Goal: Information Seeking & Learning: Learn about a topic

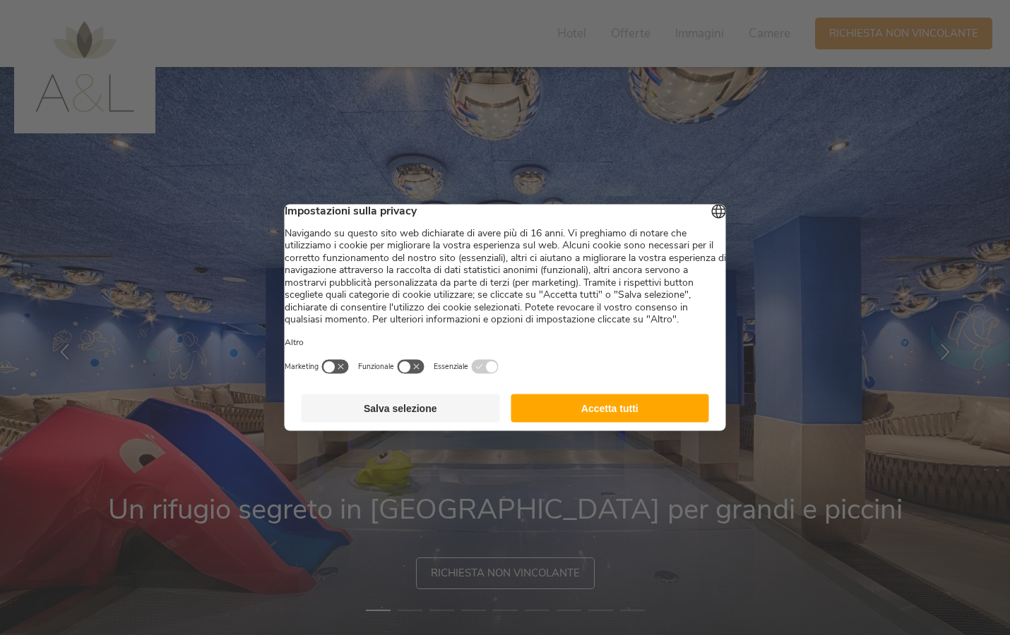
click at [436, 423] on button "Salva selezione" at bounding box center [400, 409] width 198 height 28
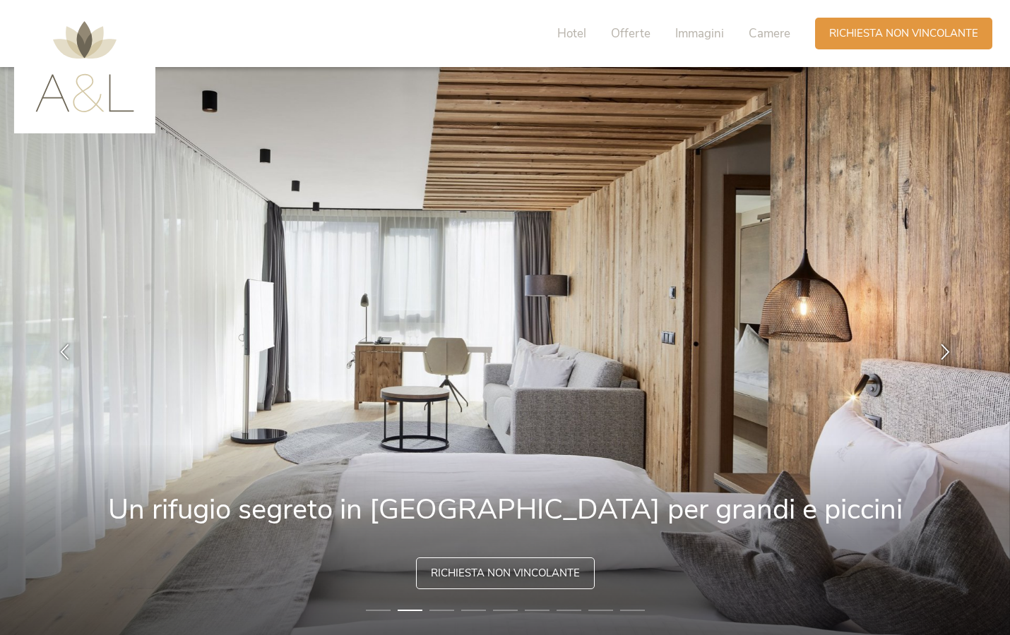
click at [380, 610] on li "1" at bounding box center [378, 611] width 25 height 14
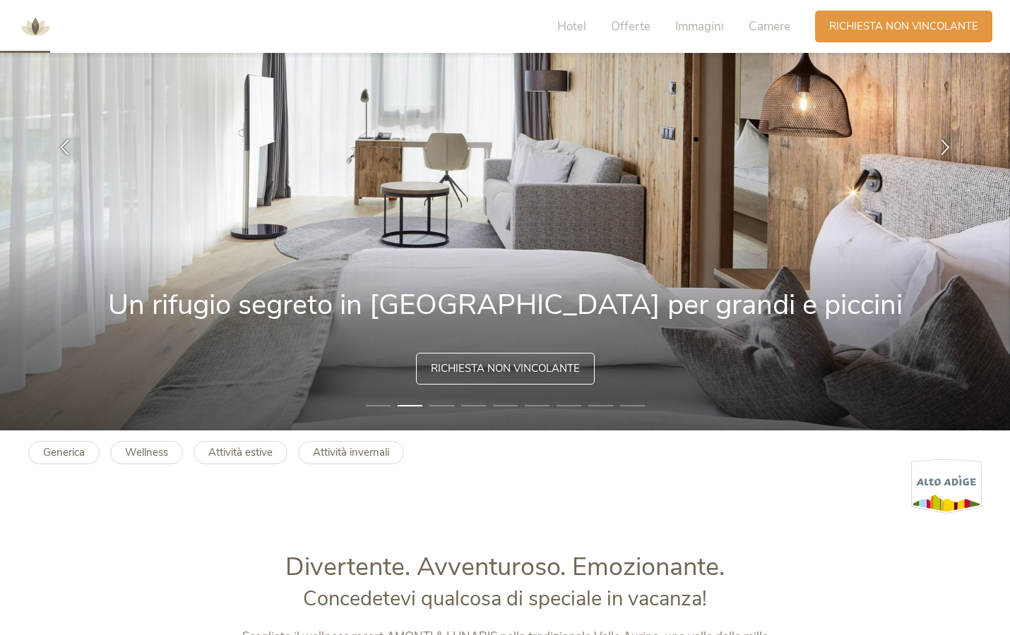
scroll to position [205, 0]
click at [434, 407] on li "3" at bounding box center [441, 405] width 25 height 14
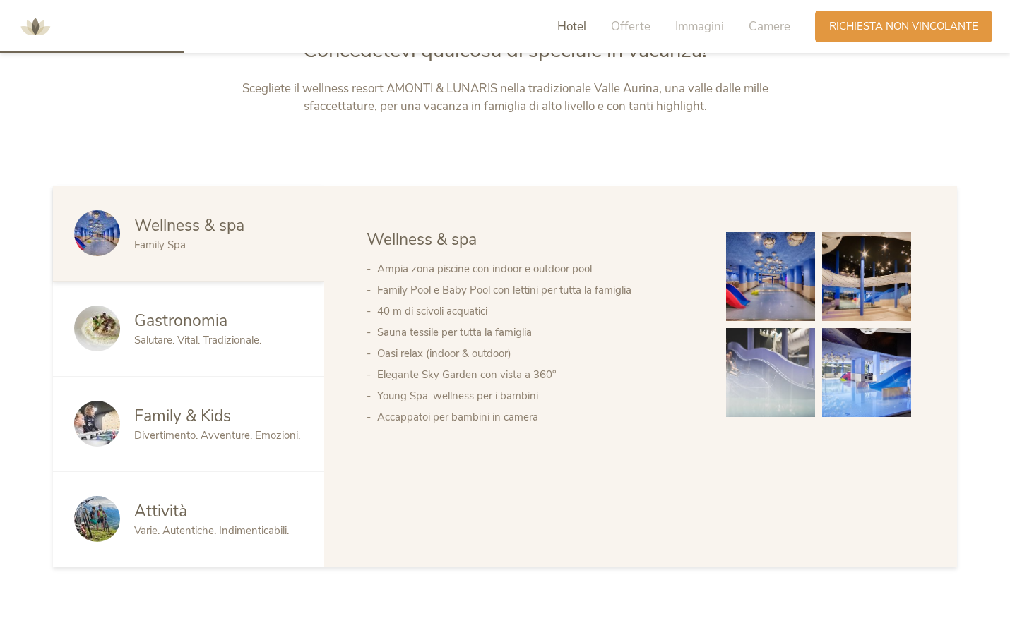
scroll to position [849, 0]
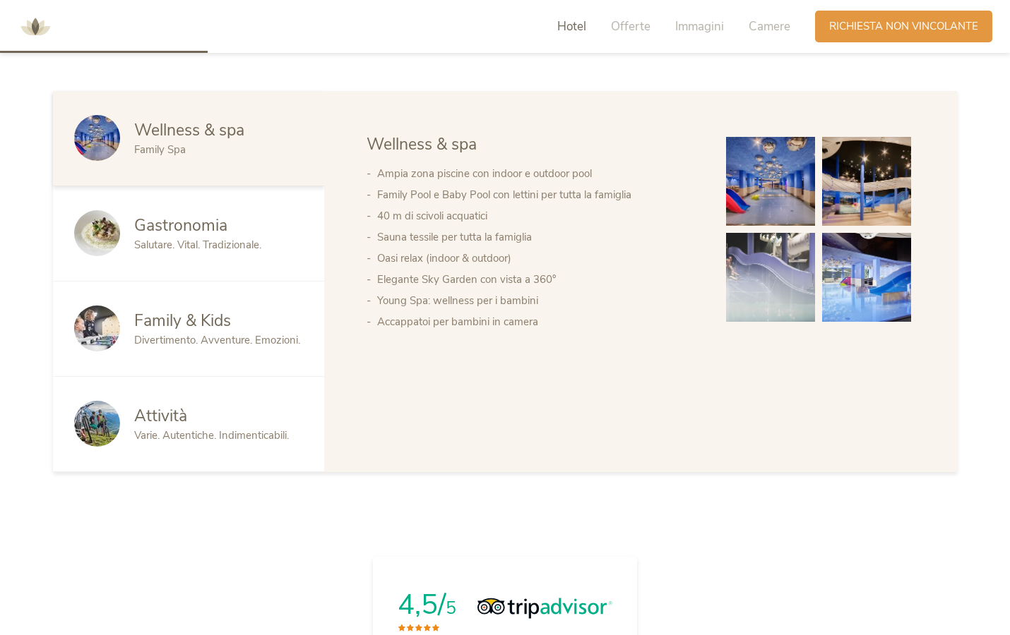
click at [760, 200] on img at bounding box center [770, 181] width 89 height 89
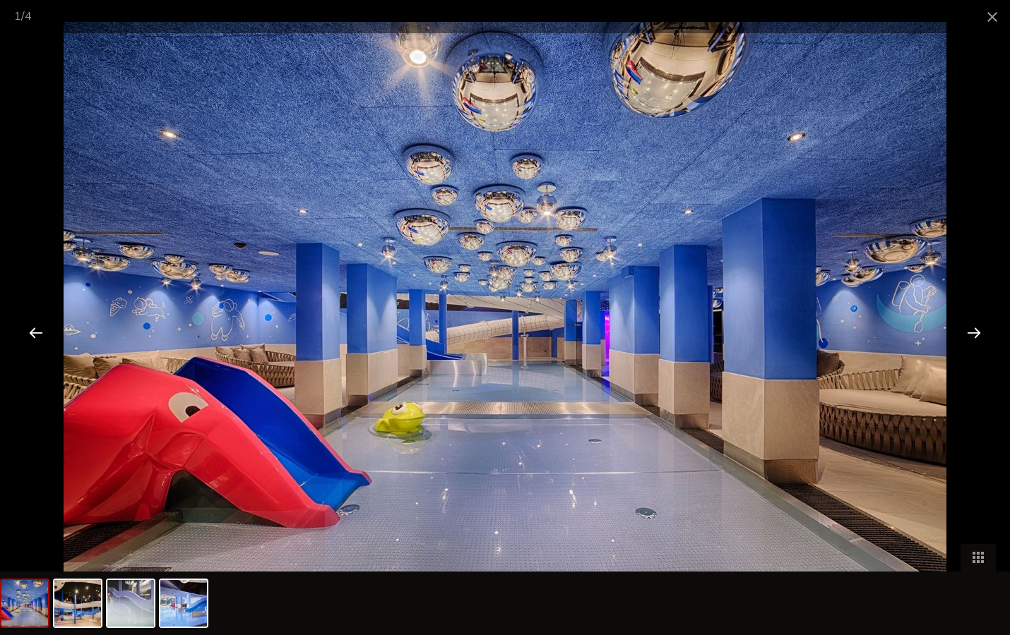
click at [977, 340] on div at bounding box center [974, 333] width 44 height 44
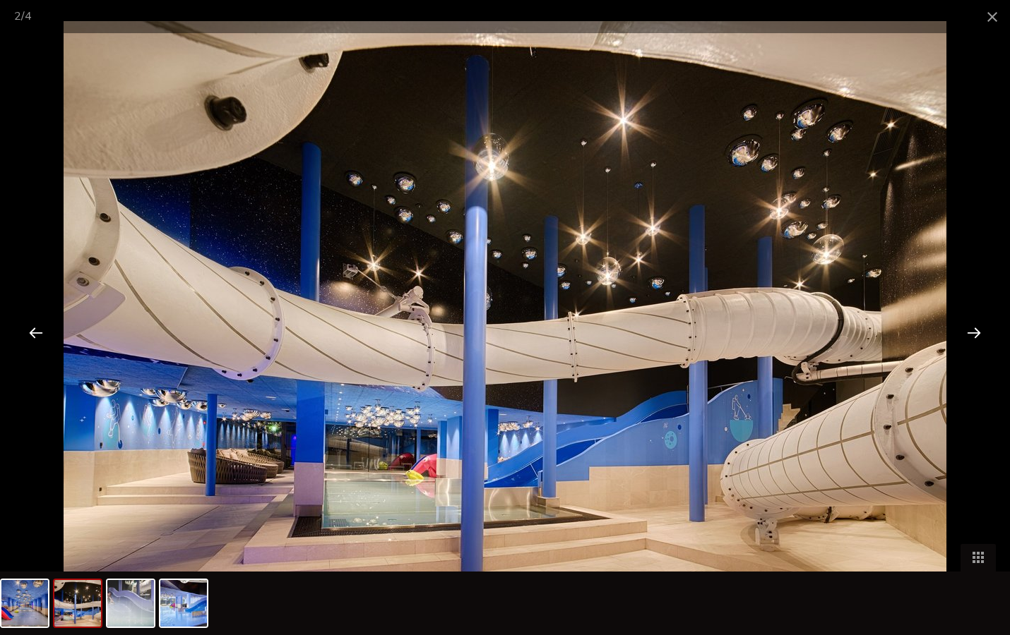
click at [977, 340] on div at bounding box center [974, 333] width 44 height 44
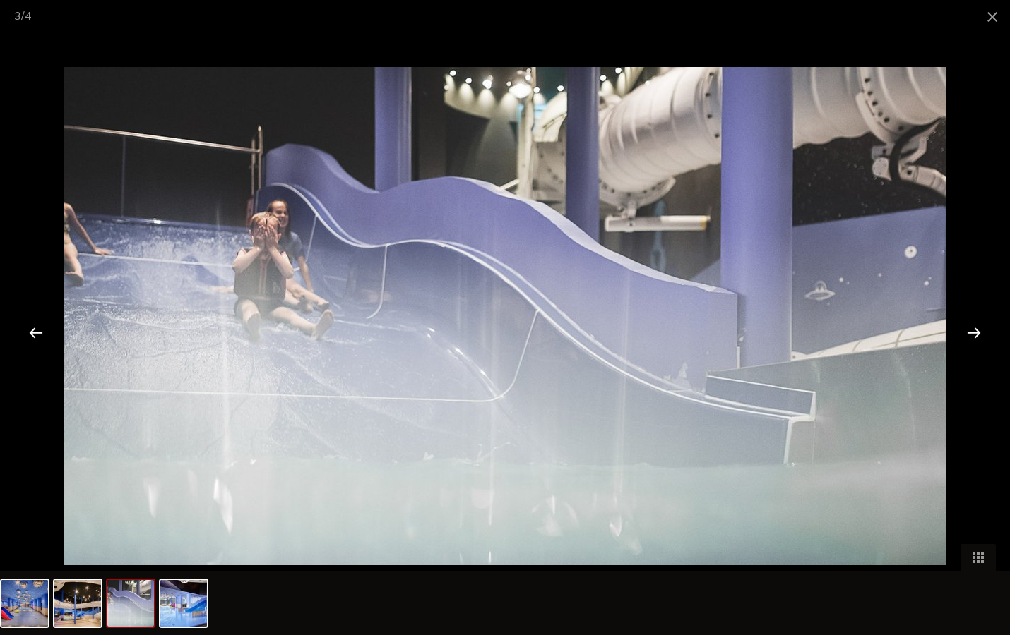
click at [977, 340] on div at bounding box center [974, 333] width 44 height 44
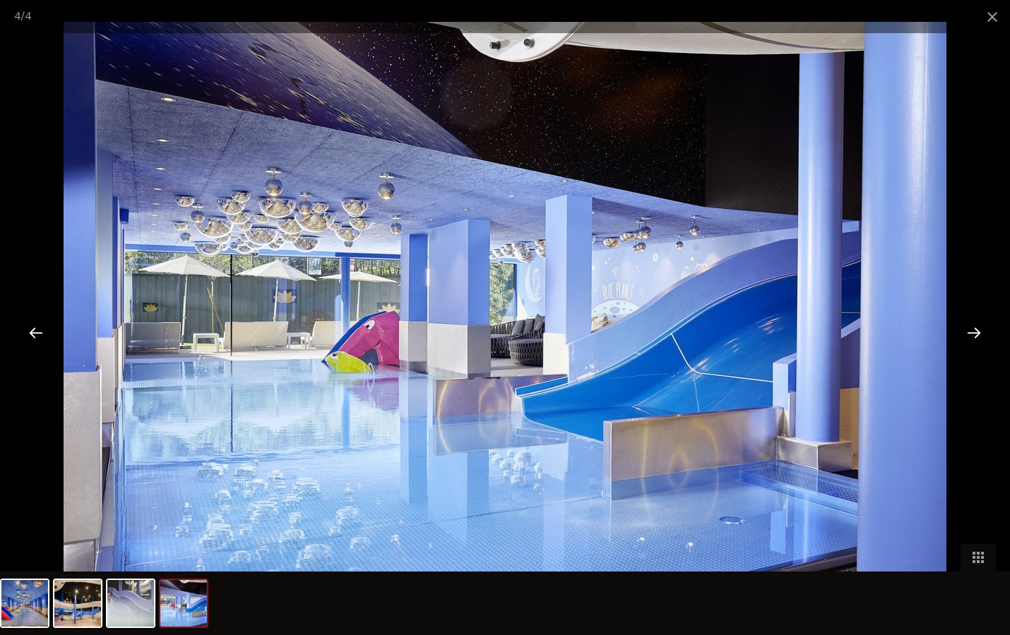
click at [977, 340] on div at bounding box center [974, 333] width 44 height 44
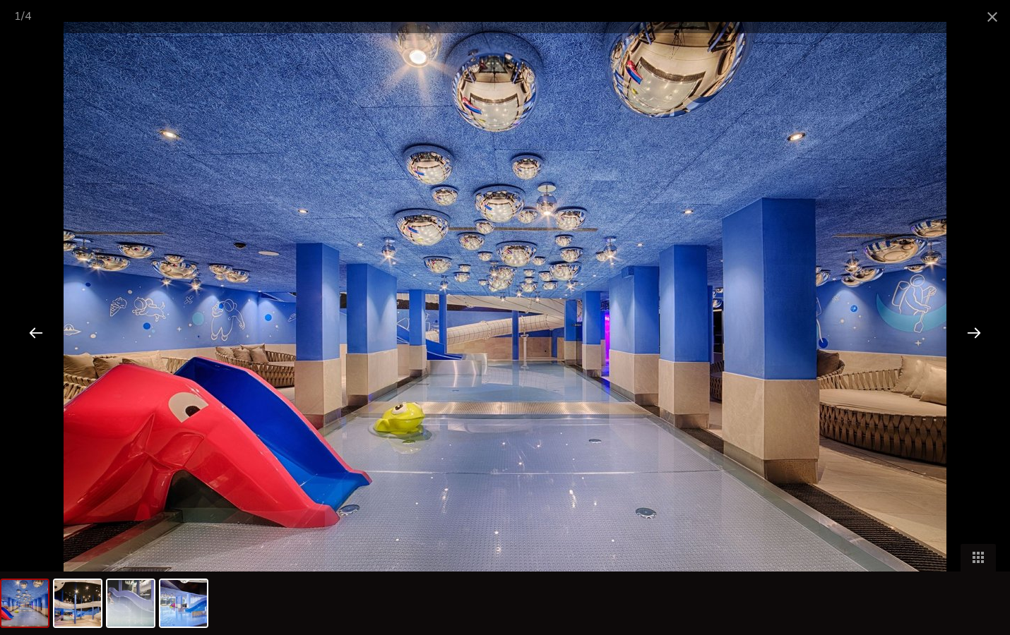
click at [977, 340] on div at bounding box center [974, 333] width 44 height 44
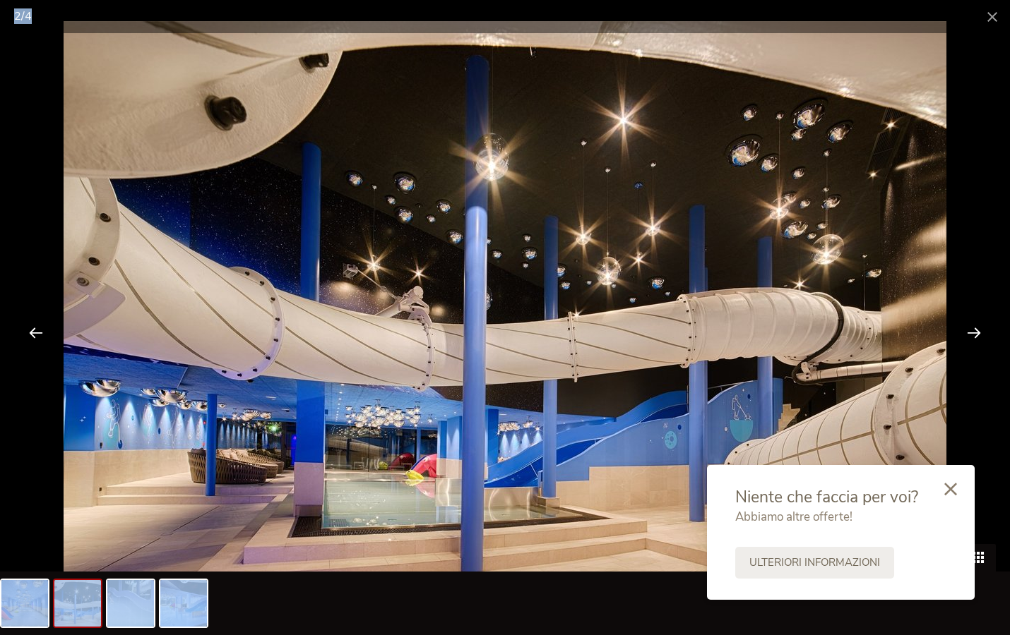
drag, startPoint x: 990, startPoint y: 12, endPoint x: 990, endPoint y: 554, distance: 542.3
click at [990, 12] on span at bounding box center [991, 16] width 35 height 33
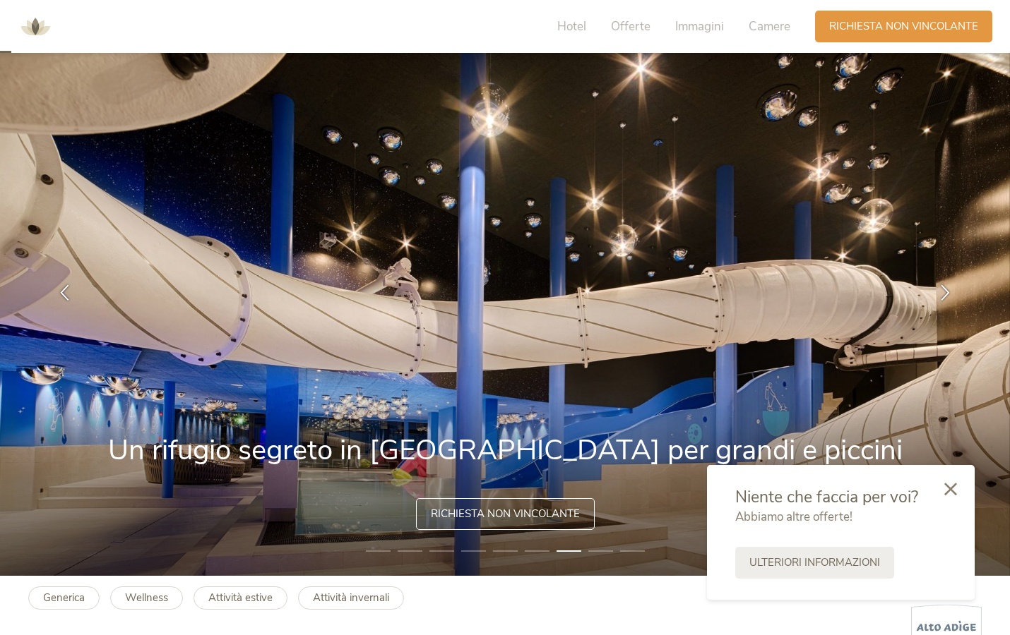
scroll to position [0, 0]
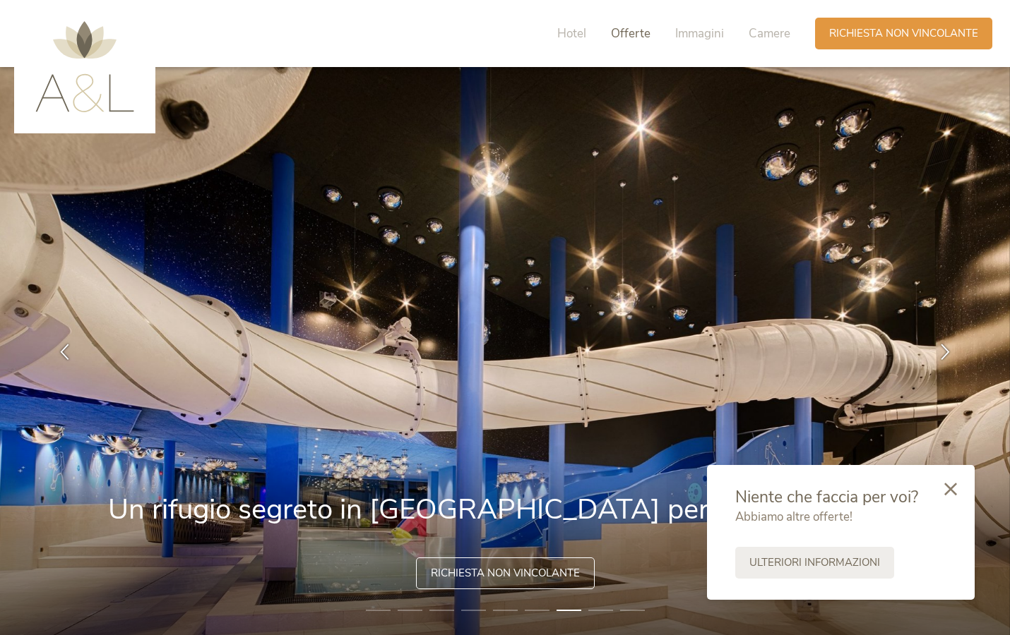
click at [635, 28] on span "Offerte" at bounding box center [631, 33] width 40 height 16
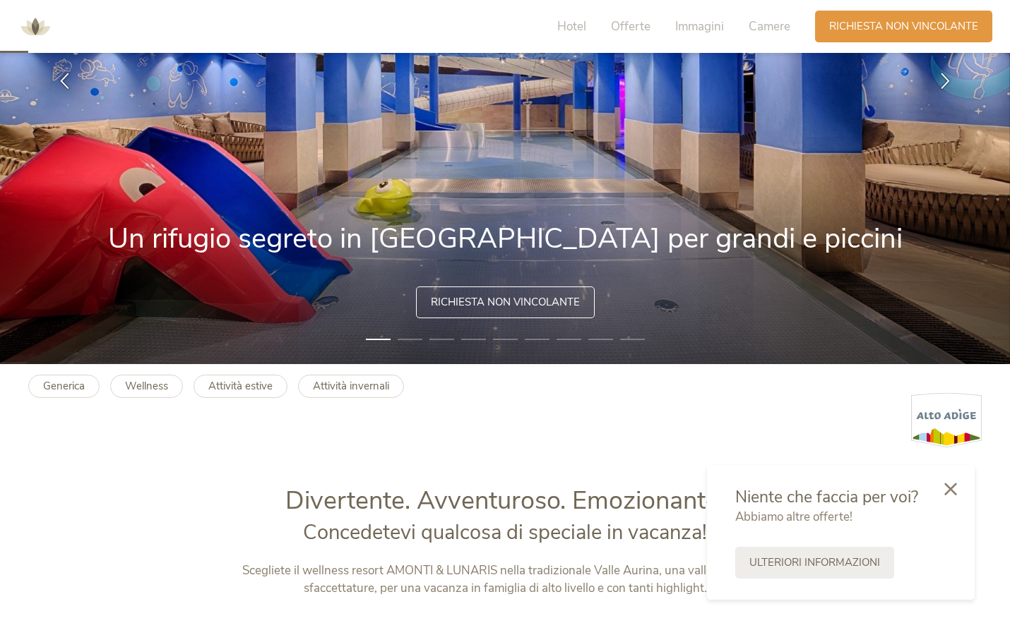
scroll to position [364, 0]
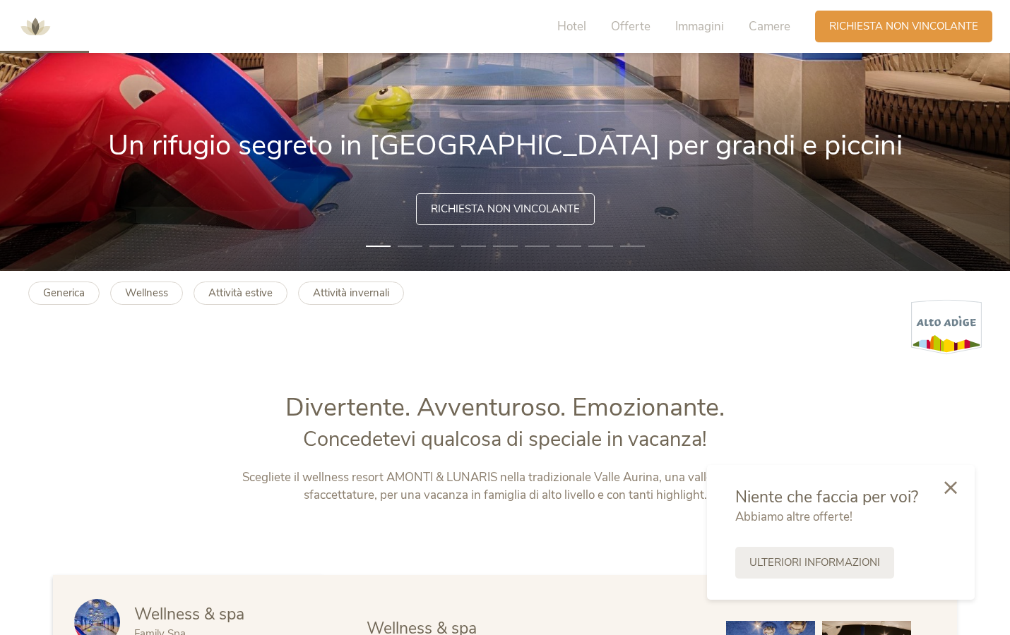
click at [952, 489] on icon at bounding box center [950, 488] width 13 height 13
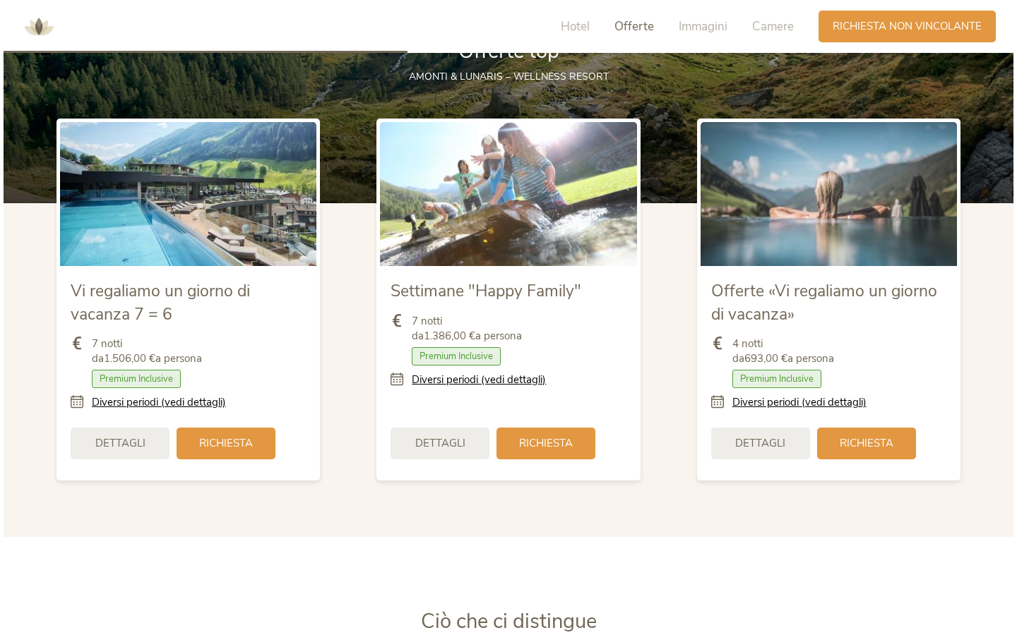
scroll to position [1685, 0]
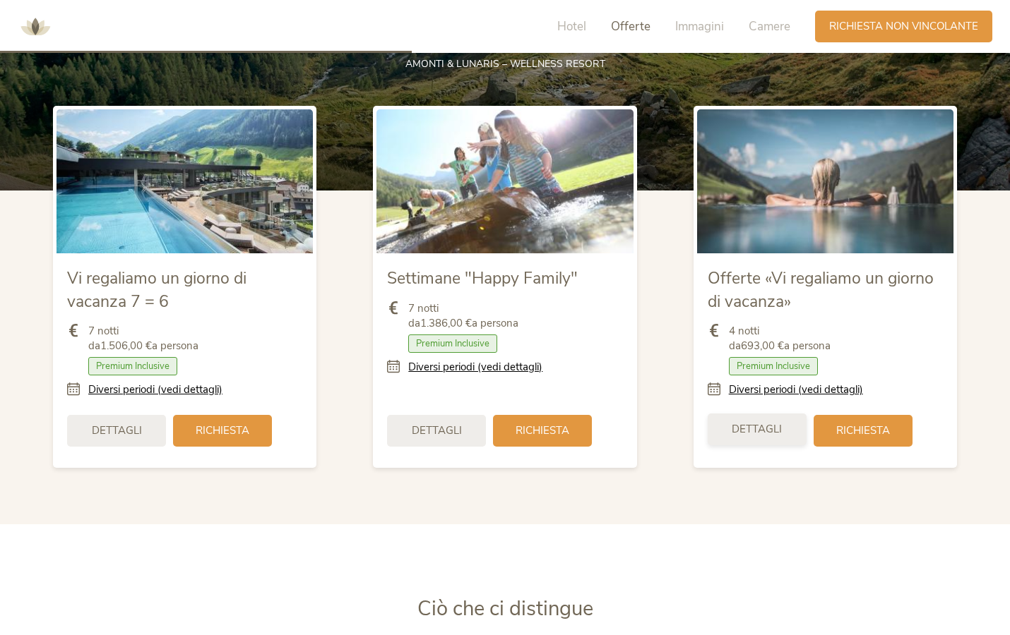
click at [763, 433] on span "Dettagli" at bounding box center [756, 429] width 50 height 15
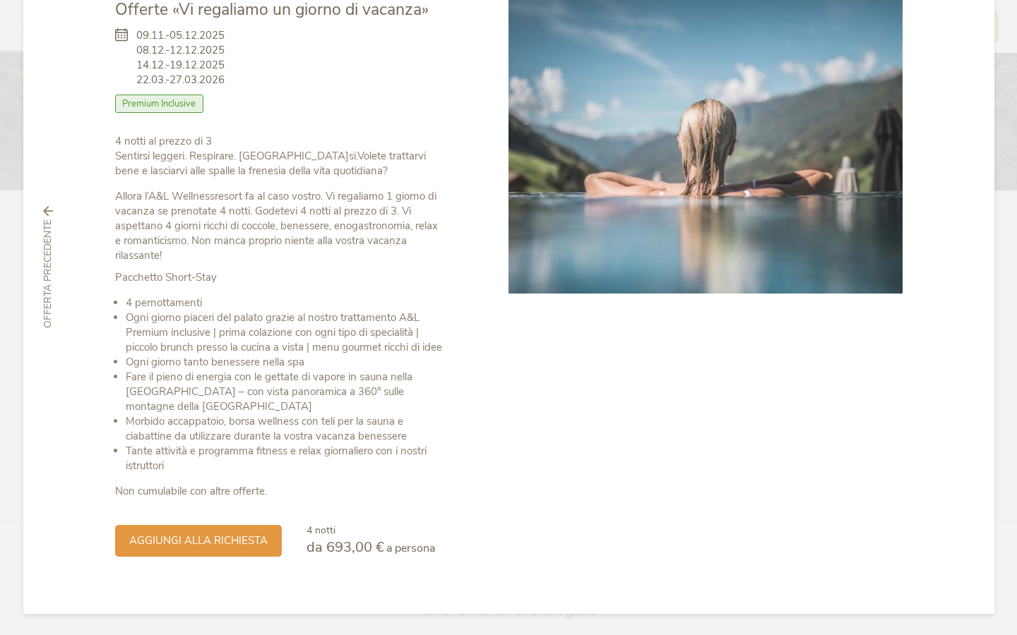
scroll to position [0, 0]
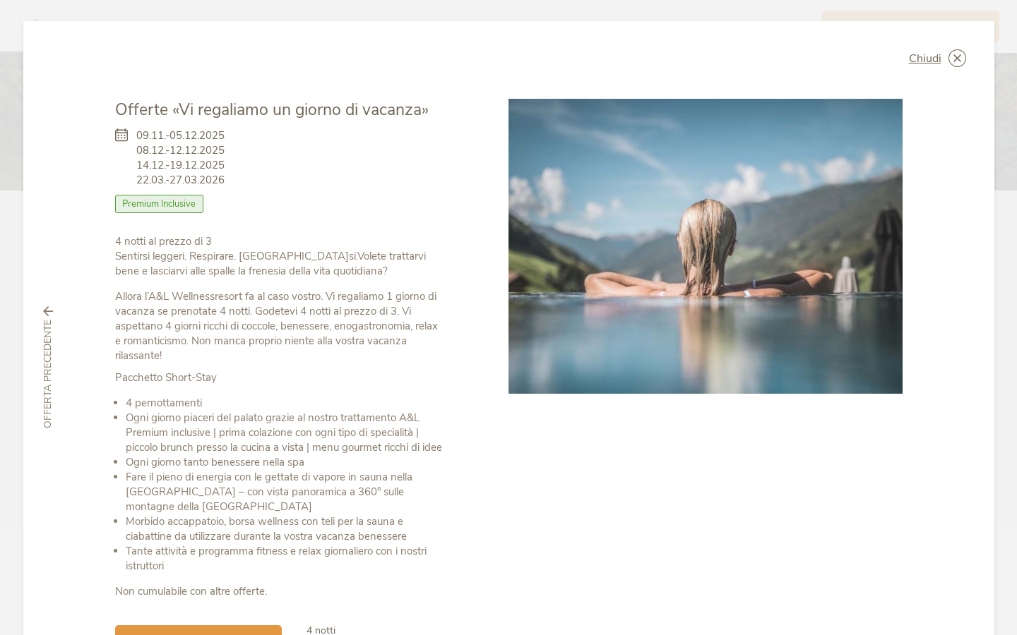
click at [47, 316] on icon at bounding box center [48, 311] width 10 height 10
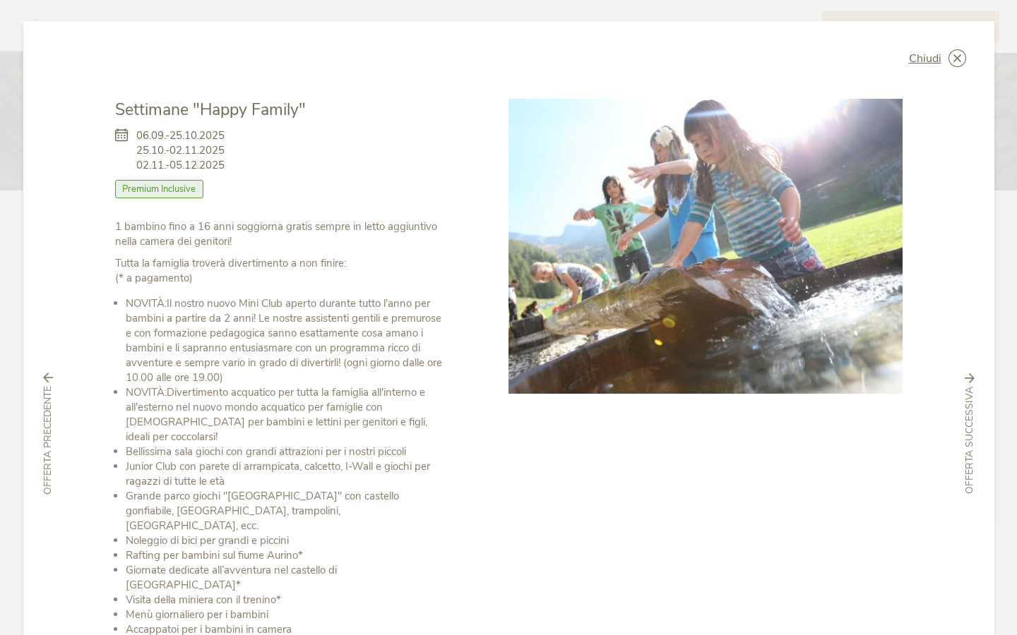
click at [157, 152] on span "06.09.-25.10.2025 25.10.-02.11.2025 02.11.-05.12.2025" at bounding box center [180, 151] width 88 height 44
